Goal: Information Seeking & Learning: Learn about a topic

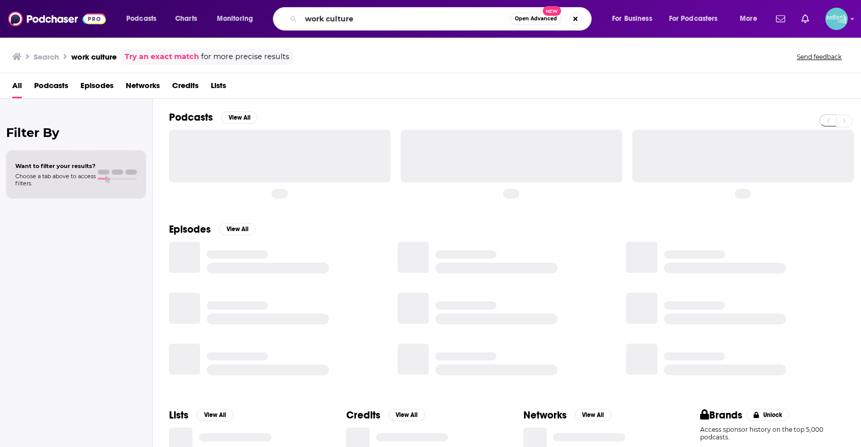
click at [333, 24] on input "work culture" at bounding box center [405, 19] width 209 height 16
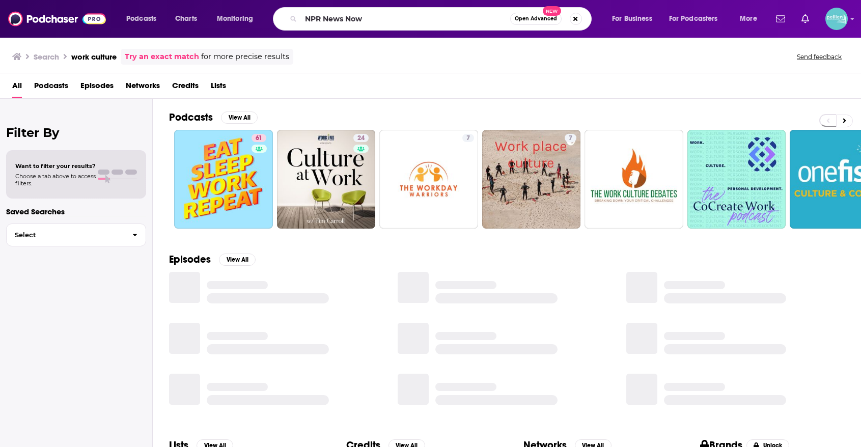
type input "NPR News Now"
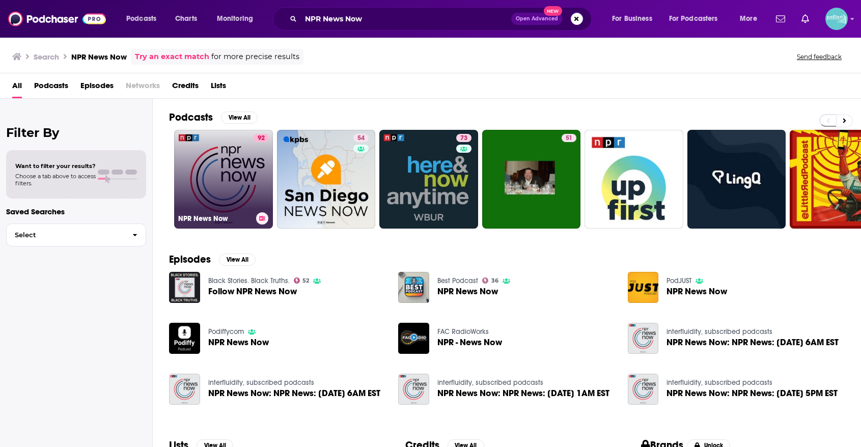
click at [228, 174] on link "92 NPR News Now" at bounding box center [223, 179] width 99 height 99
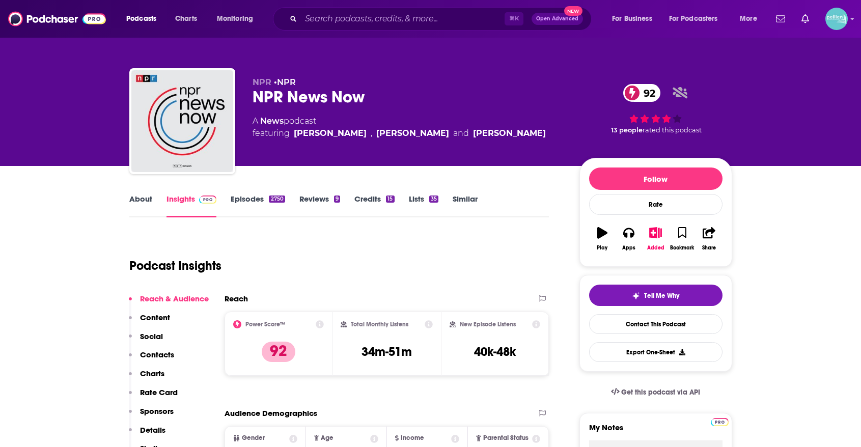
click at [349, 320] on div "Total Monthly Listens 34m-51m" at bounding box center [386, 343] width 92 height 47
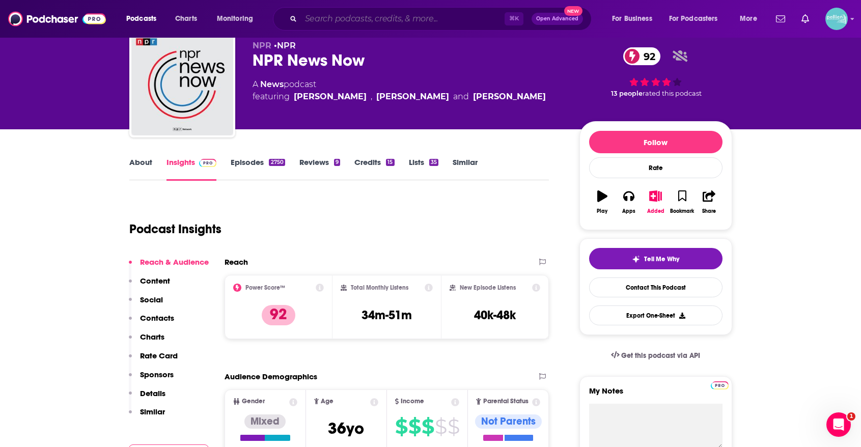
click at [309, 23] on input "Search podcasts, credits, & more..." at bounding box center [403, 19] width 204 height 16
paste input "Trending In Ed"
type input "Trending In Ed"
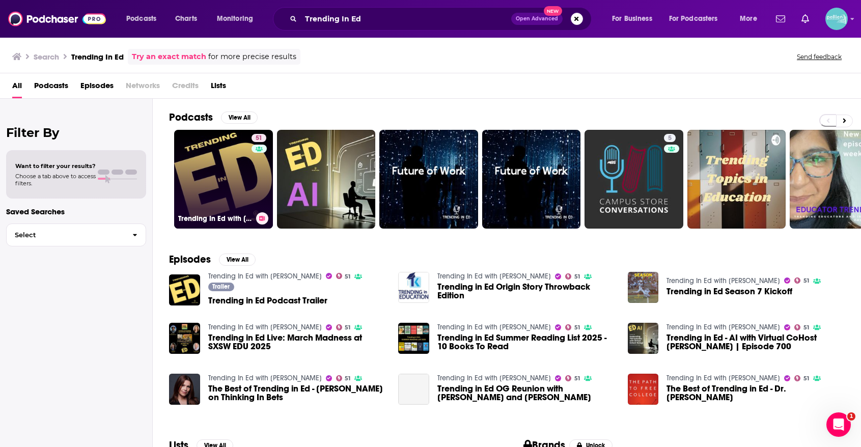
click at [223, 162] on link "51 Trending In Ed with [PERSON_NAME]" at bounding box center [223, 179] width 99 height 99
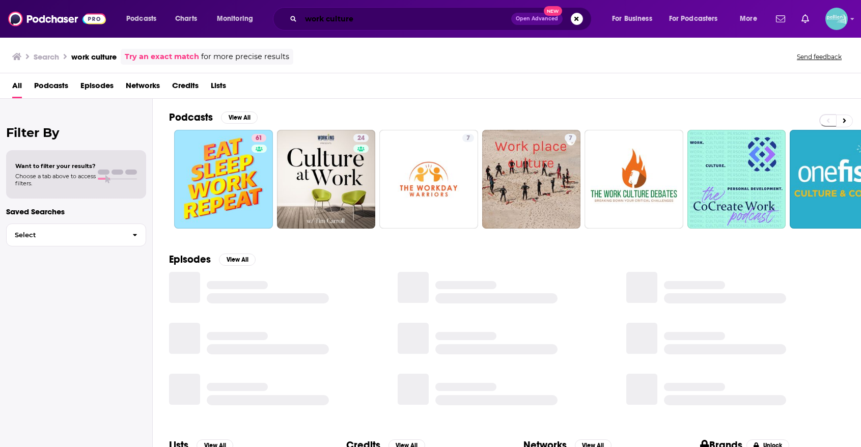
click at [343, 20] on input "work culture" at bounding box center [406, 19] width 210 height 16
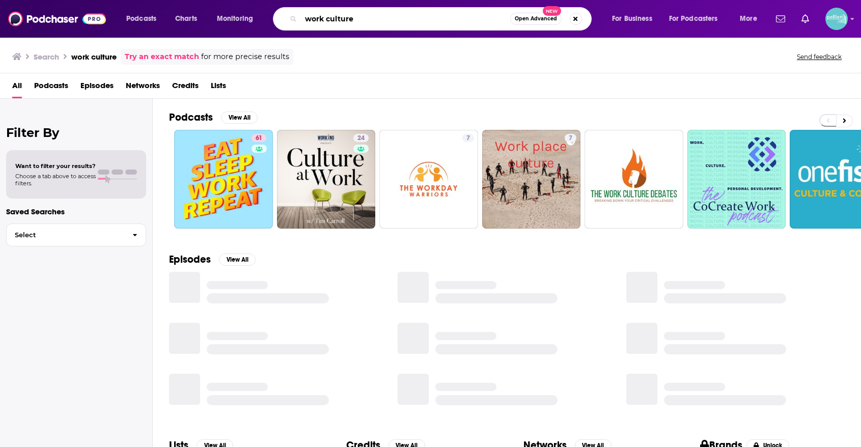
click at [343, 20] on input "work culture" at bounding box center [405, 19] width 209 height 16
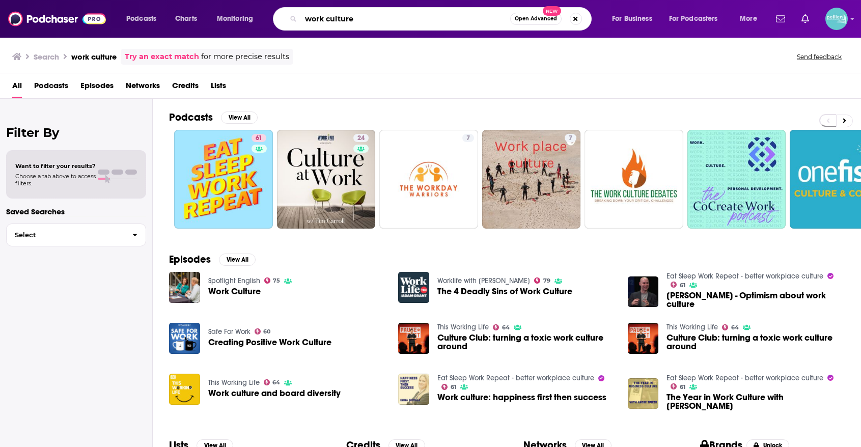
paste input "The Next Big Idea (LinkedIn Presents)"
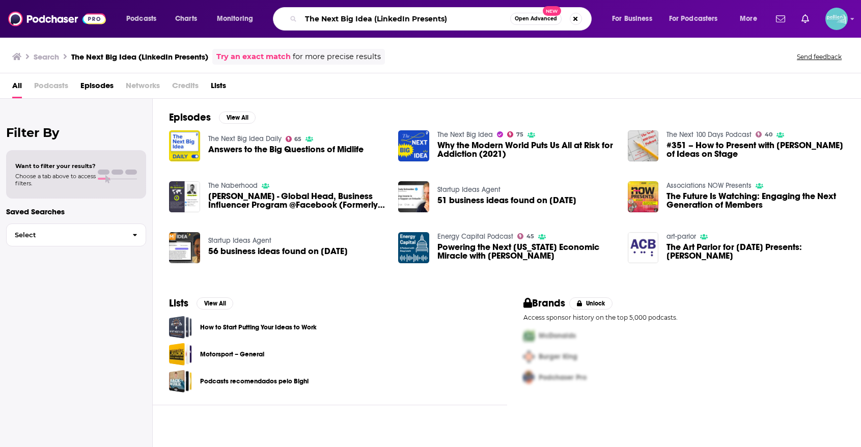
drag, startPoint x: 463, startPoint y: 20, endPoint x: 373, endPoint y: 21, distance: 89.6
click at [373, 21] on input "The Next Big Idea (LinkedIn Presents)" at bounding box center [405, 19] width 209 height 16
type input "The Next Big Idea"
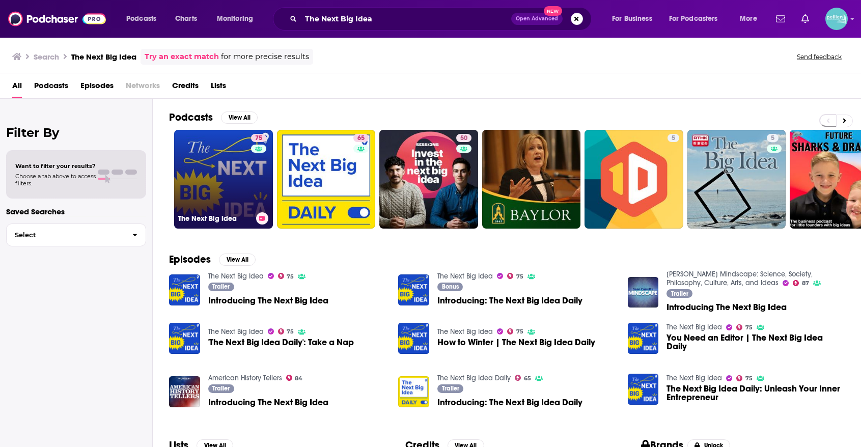
click at [226, 157] on link "75 The Next Big Idea" at bounding box center [223, 179] width 99 height 99
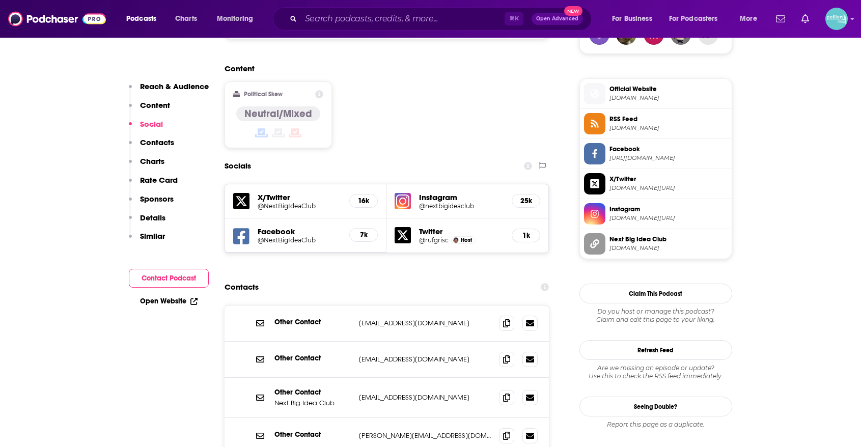
scroll to position [792, 0]
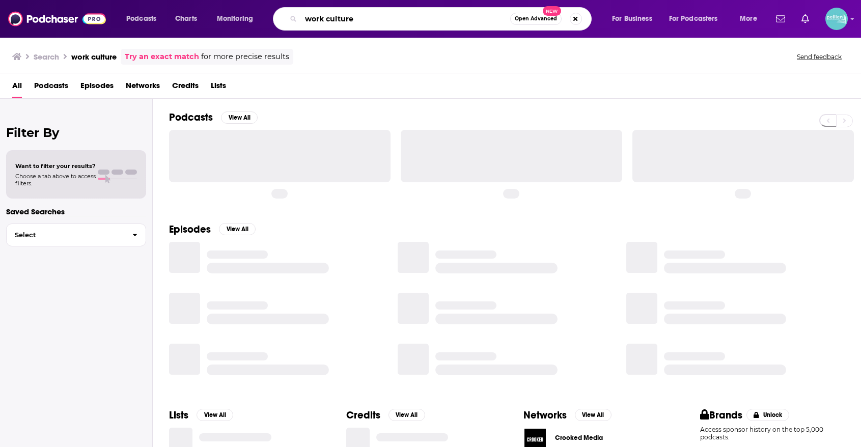
click at [366, 22] on input "work culture" at bounding box center [405, 19] width 209 height 16
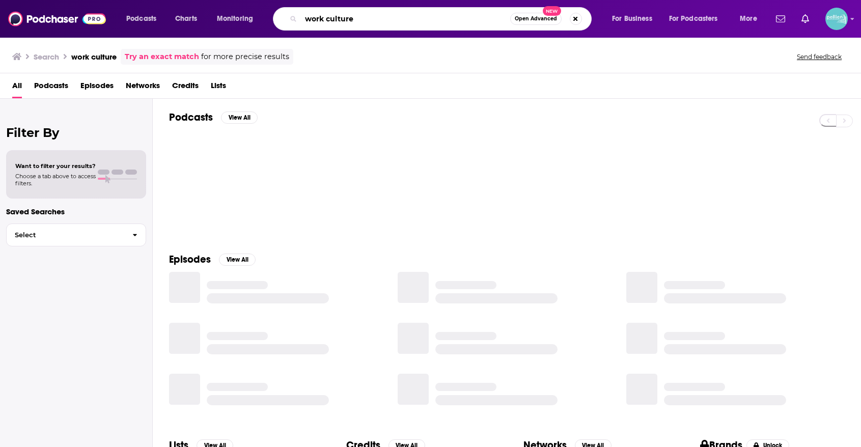
click at [366, 22] on input "work culture" at bounding box center [405, 19] width 209 height 16
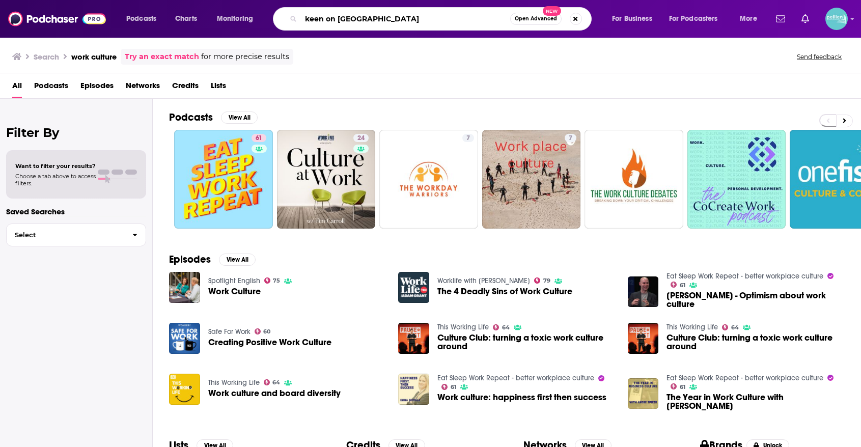
type input "keen on [GEOGRAPHIC_DATA]"
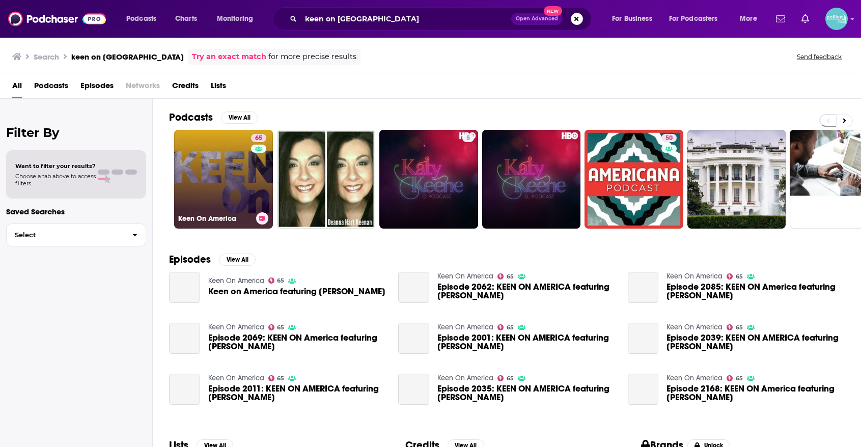
click at [231, 172] on link "65 Keen On America" at bounding box center [223, 179] width 99 height 99
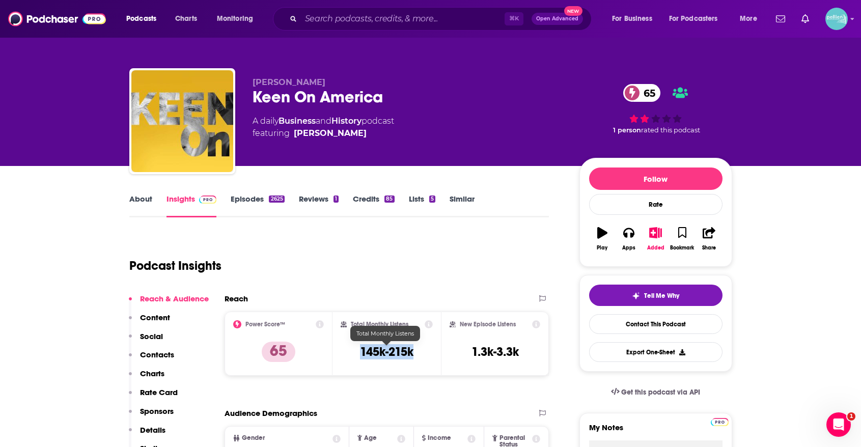
drag, startPoint x: 416, startPoint y: 352, endPoint x: 354, endPoint y: 351, distance: 62.1
click at [354, 351] on div "Total Monthly Listens 145k-215k" at bounding box center [386, 343] width 92 height 47
copy h3 "145k-215k"
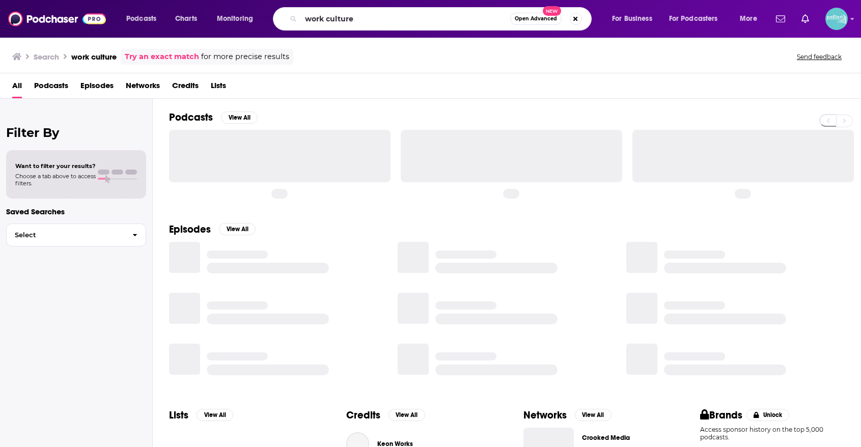
click at [330, 12] on input "work culture" at bounding box center [405, 19] width 209 height 16
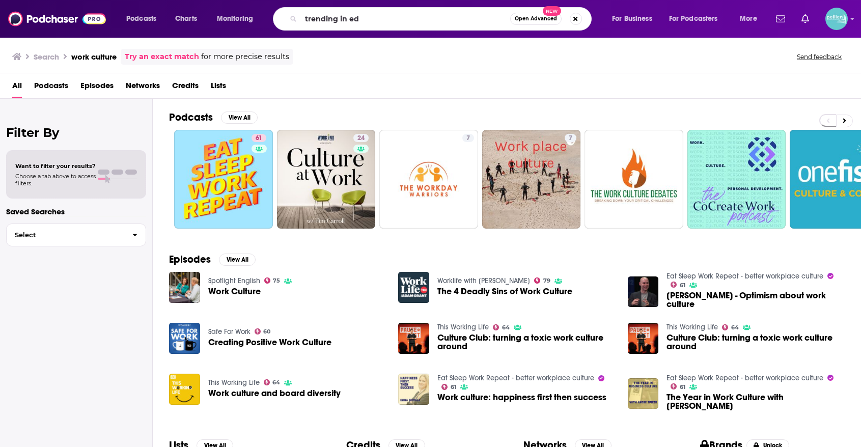
type input "trending in ed"
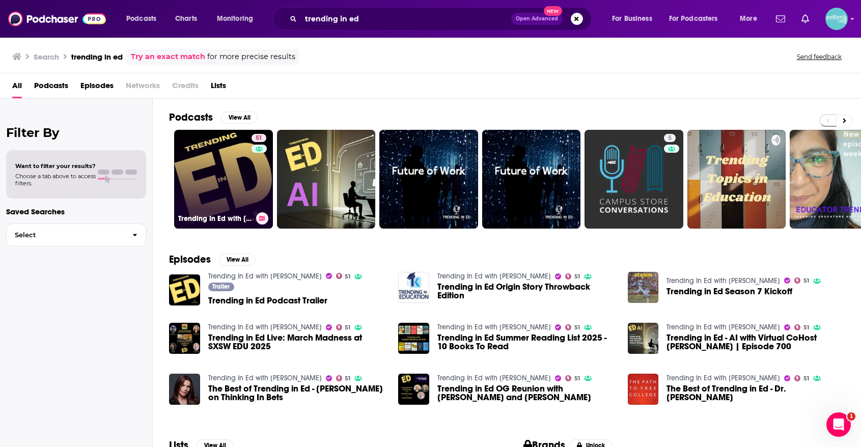
click at [238, 153] on link "51 Trending In Ed with [PERSON_NAME]" at bounding box center [223, 179] width 99 height 99
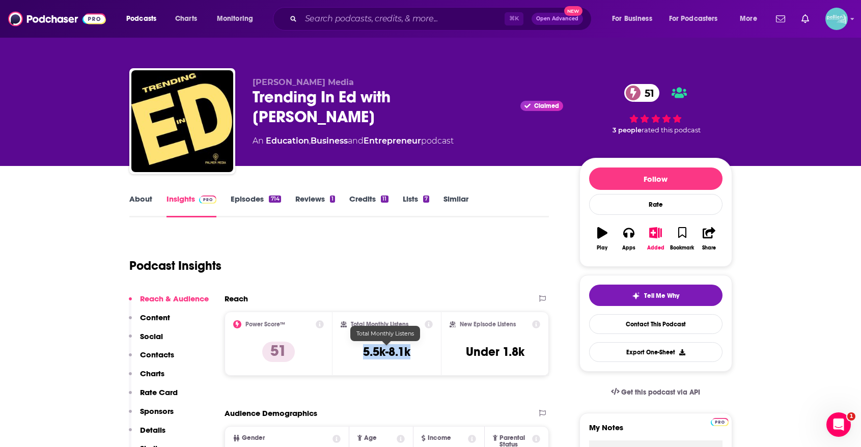
drag, startPoint x: 417, startPoint y: 349, endPoint x: 354, endPoint y: 349, distance: 63.1
click at [354, 349] on div "Total Monthly Listens 5.5k-8.1k" at bounding box center [386, 343] width 92 height 47
copy h3 "5.5k-8.1k"
click at [149, 204] on link "About" at bounding box center [140, 205] width 23 height 23
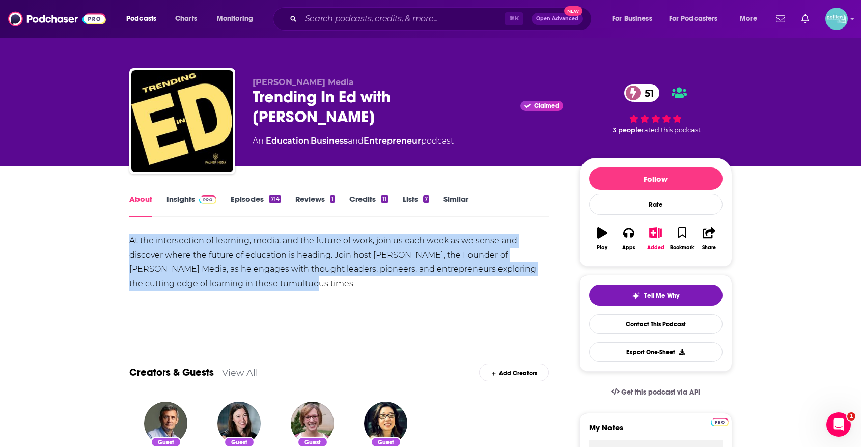
drag, startPoint x: 149, startPoint y: 254, endPoint x: 130, endPoint y: 243, distance: 22.2
click at [130, 243] on div "At the intersection of learning, media, and the future of work, join us each we…" at bounding box center [339, 262] width 420 height 57
copy div "At the intersection of learning, media, and the future of work, join us each we…"
click at [186, 203] on link "Insights" at bounding box center [191, 205] width 50 height 23
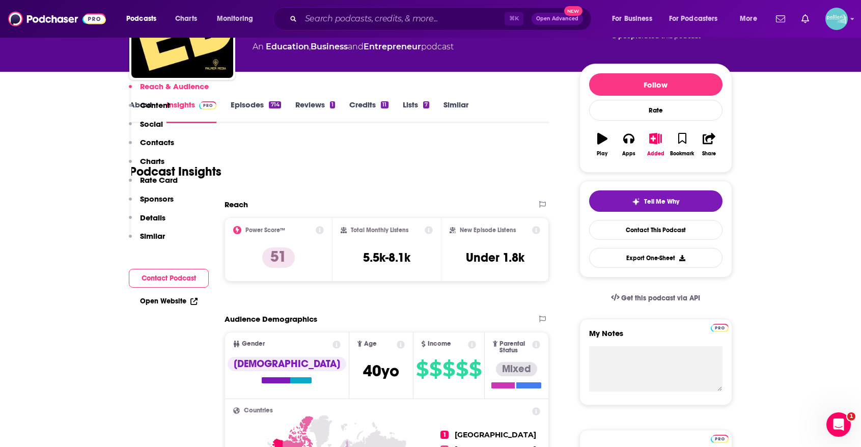
scroll to position [556, 0]
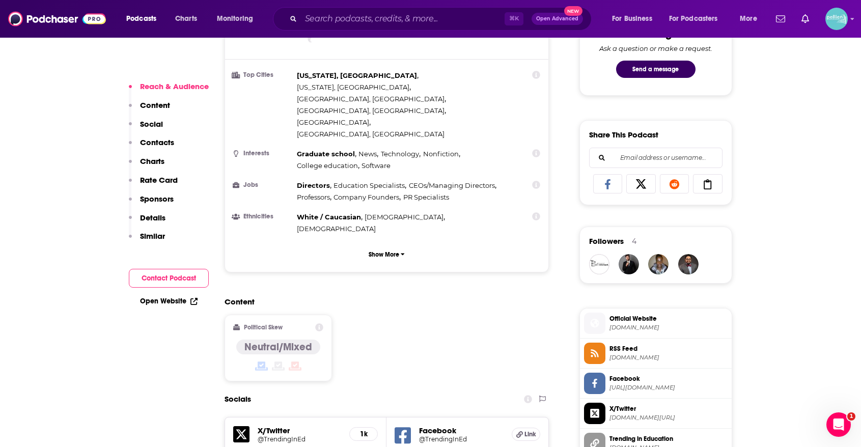
click at [168, 300] on link "Open Website" at bounding box center [169, 301] width 58 height 9
